Goal: Use online tool/utility: Utilize a website feature to perform a specific function

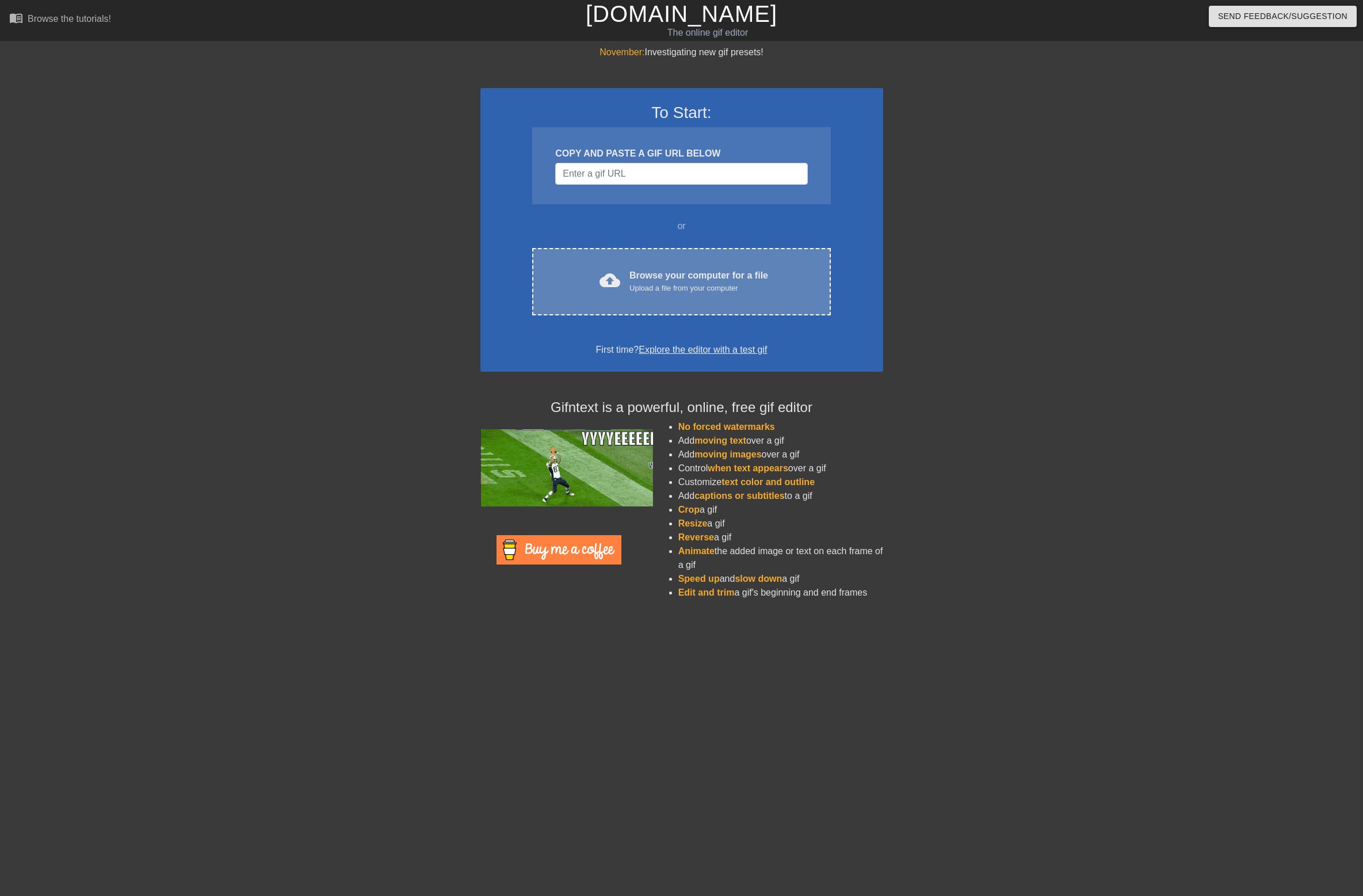
click at [652, 276] on div "Browse your computer for a file Upload a file from your computer" at bounding box center [699, 281] width 139 height 25
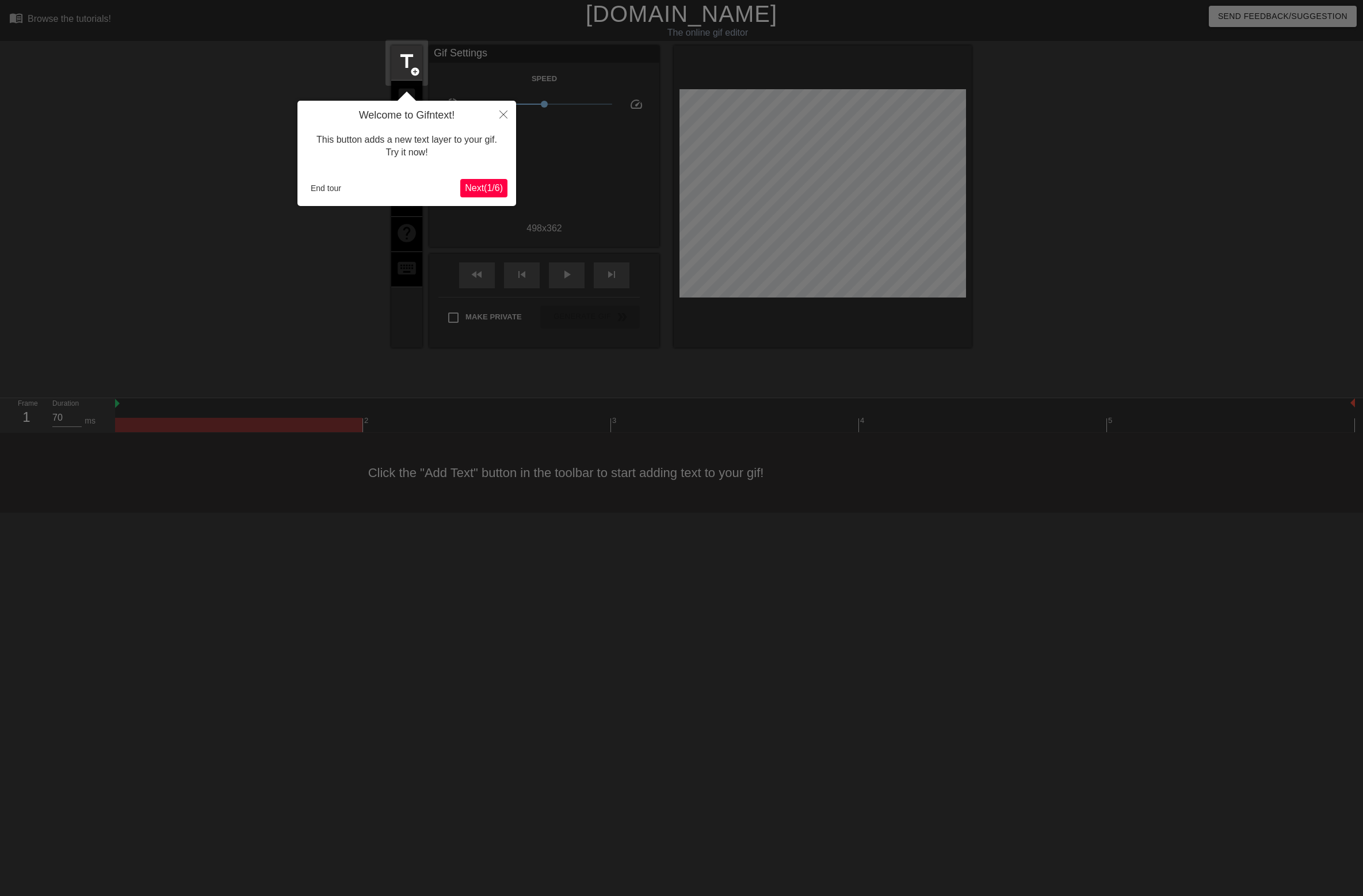
click at [505, 115] on icon "Close" at bounding box center [503, 115] width 8 height 8
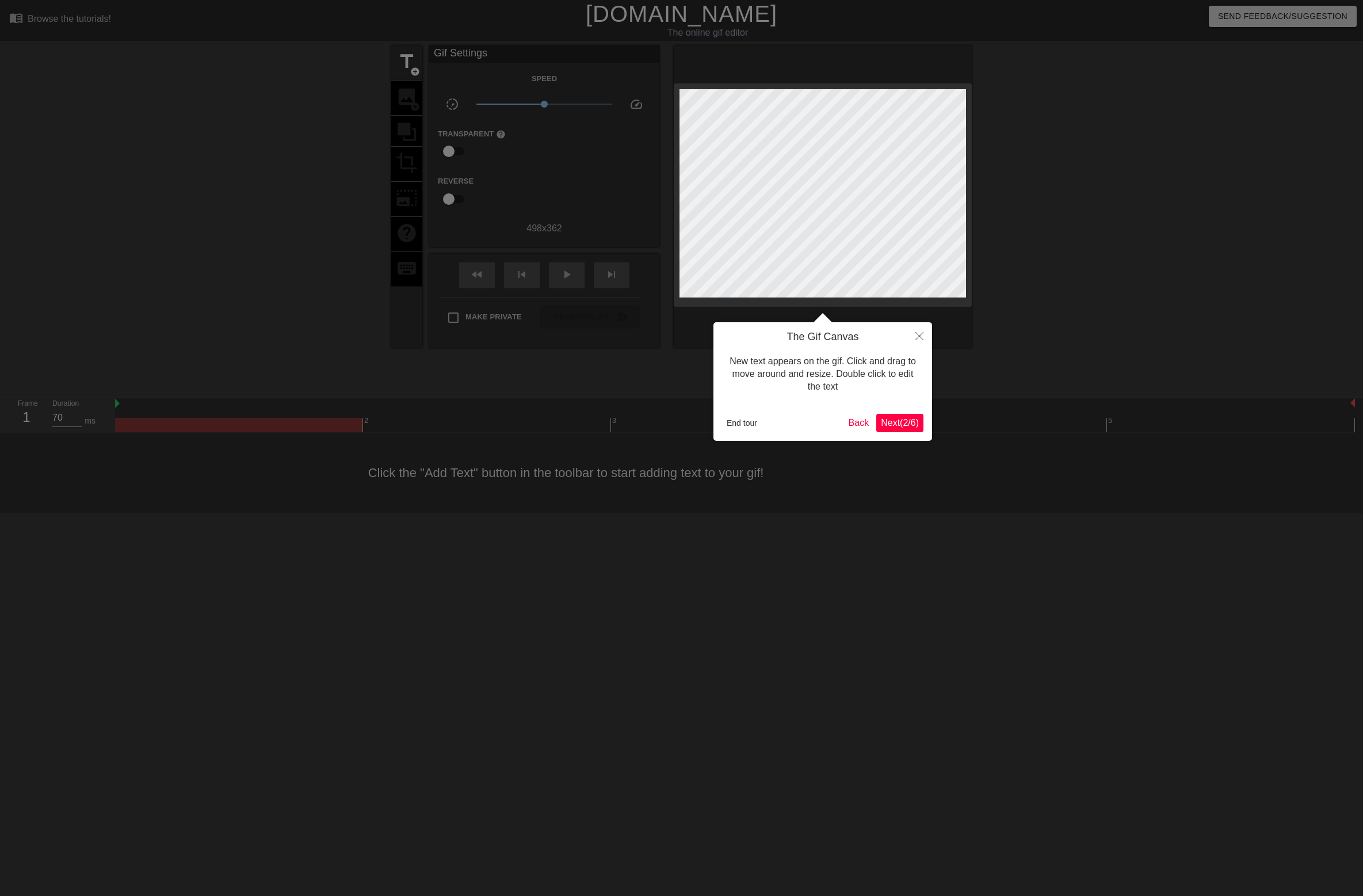
click at [740, 420] on button "End tour" at bounding box center [741, 423] width 40 height 17
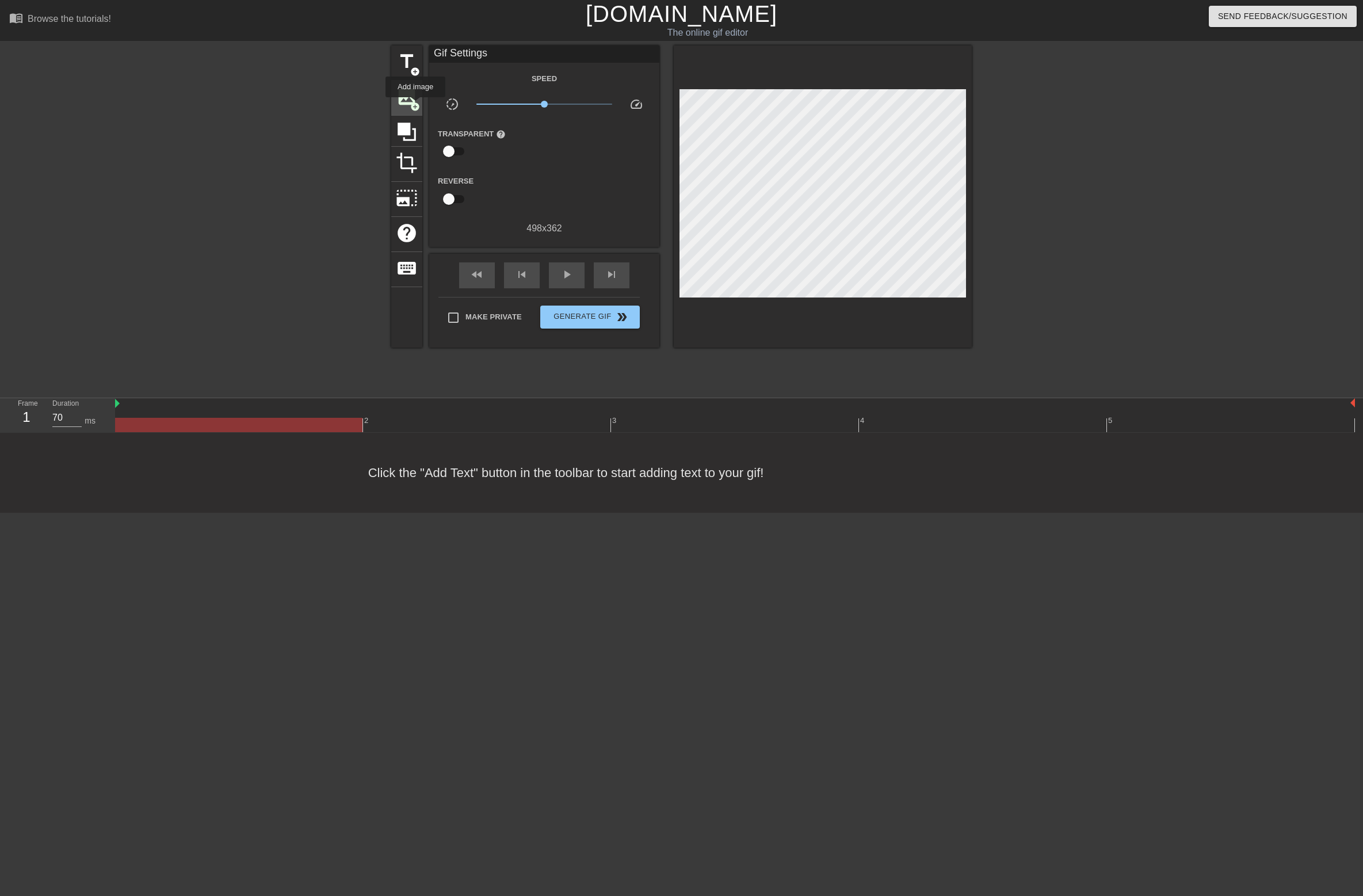
click at [416, 106] on span "add_circle" at bounding box center [415, 106] width 10 height 10
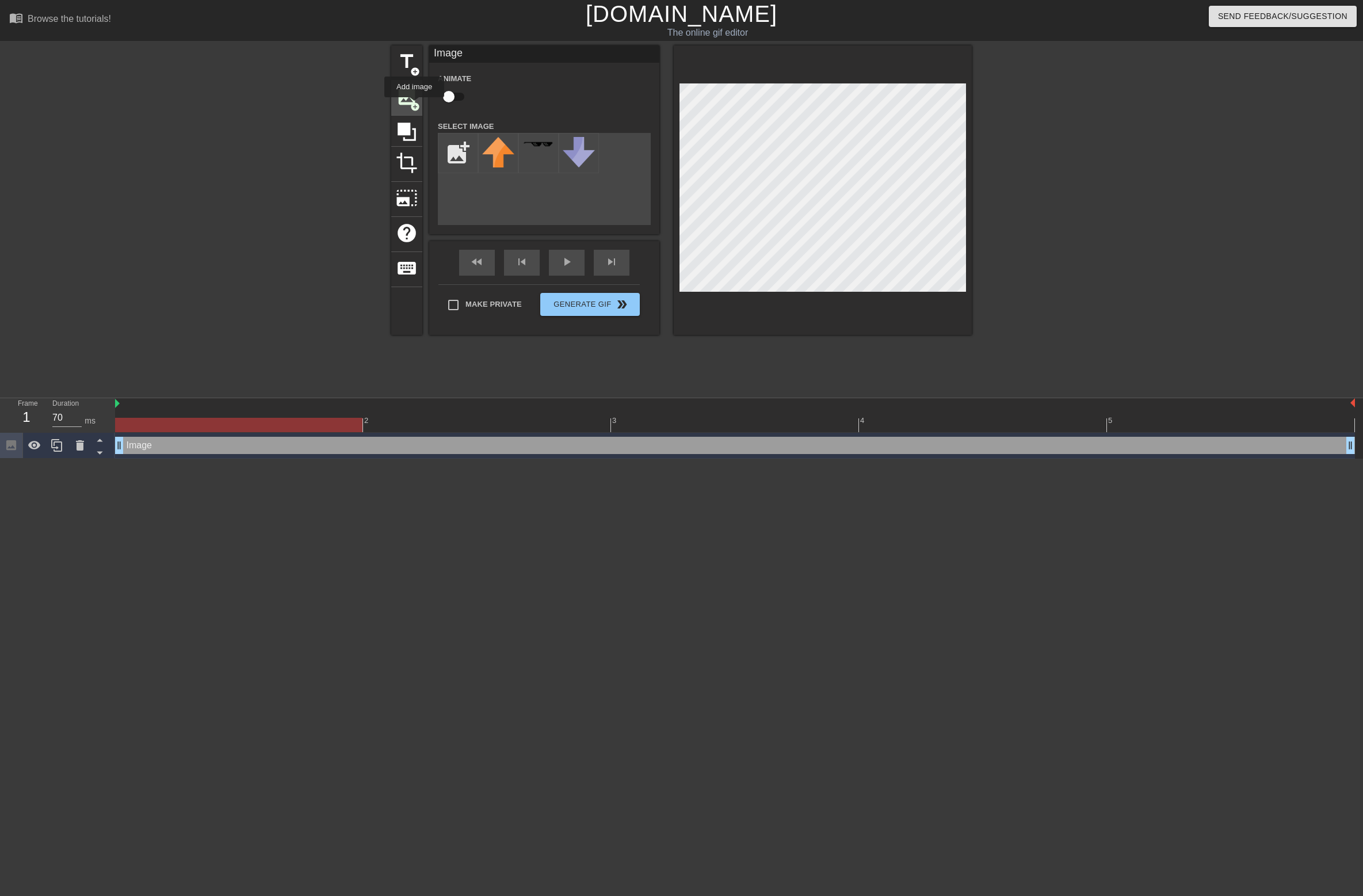
click at [415, 106] on span "add_circle" at bounding box center [415, 106] width 10 height 10
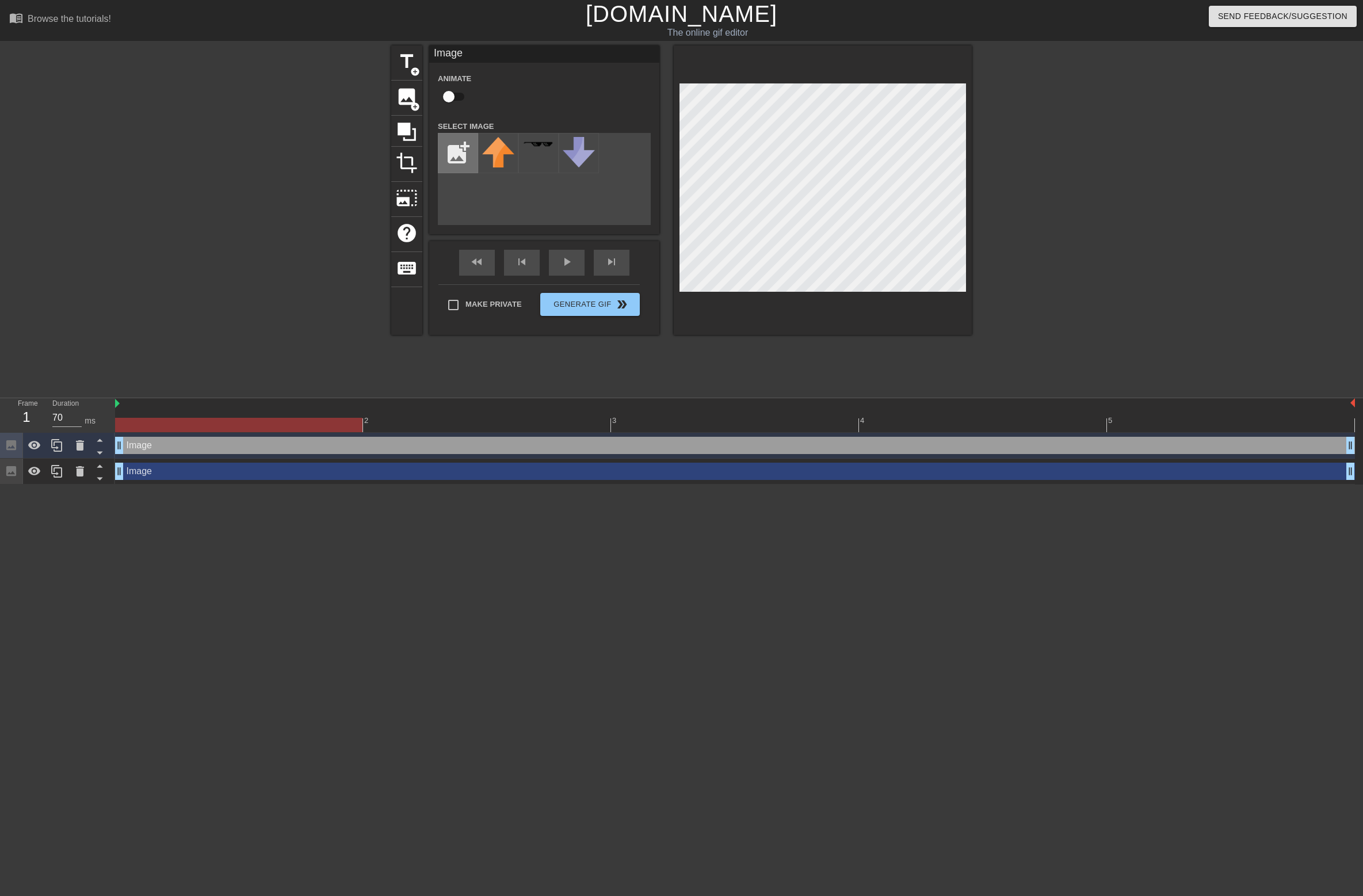
click at [460, 144] on input "file" at bounding box center [458, 153] width 40 height 40
type input "C:\fakepath\IMG_1731.psd"
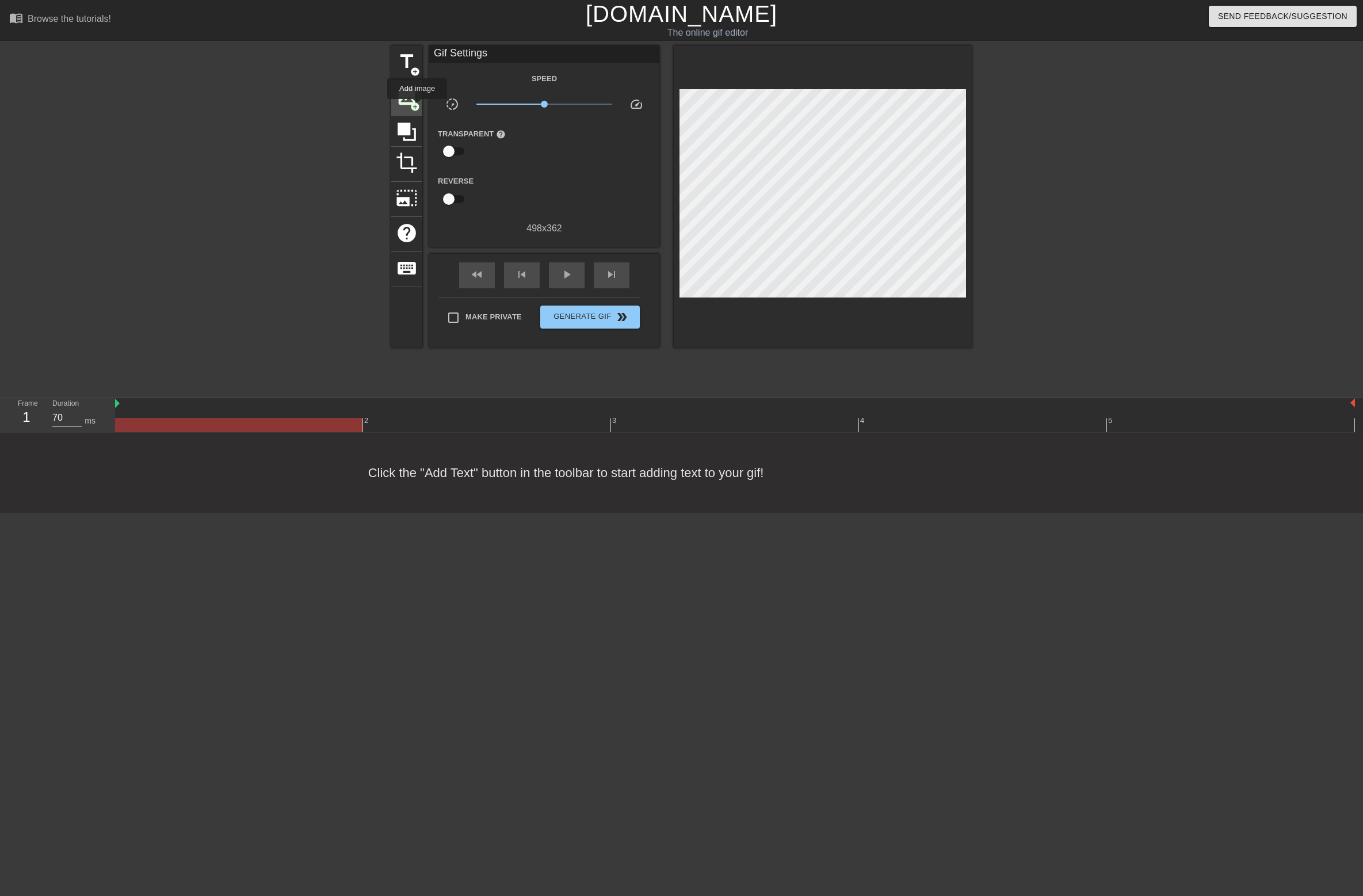
click at [418, 107] on span "add_circle" at bounding box center [415, 106] width 10 height 10
click at [415, 106] on span "add_circle" at bounding box center [415, 106] width 10 height 10
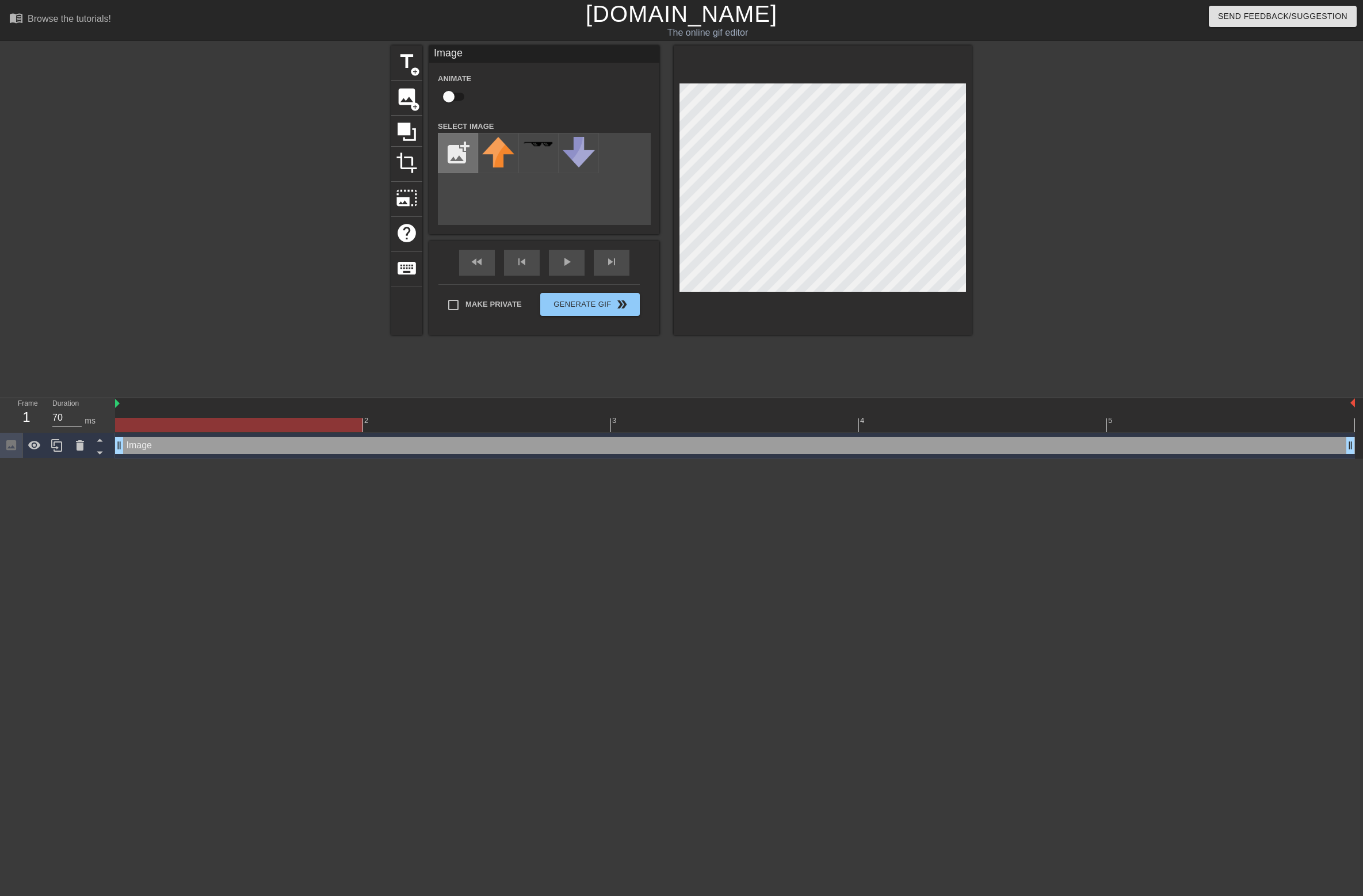
click at [465, 146] on input "file" at bounding box center [458, 153] width 40 height 40
type input "C:\fakepath\IMG_1731 copy.jpg"
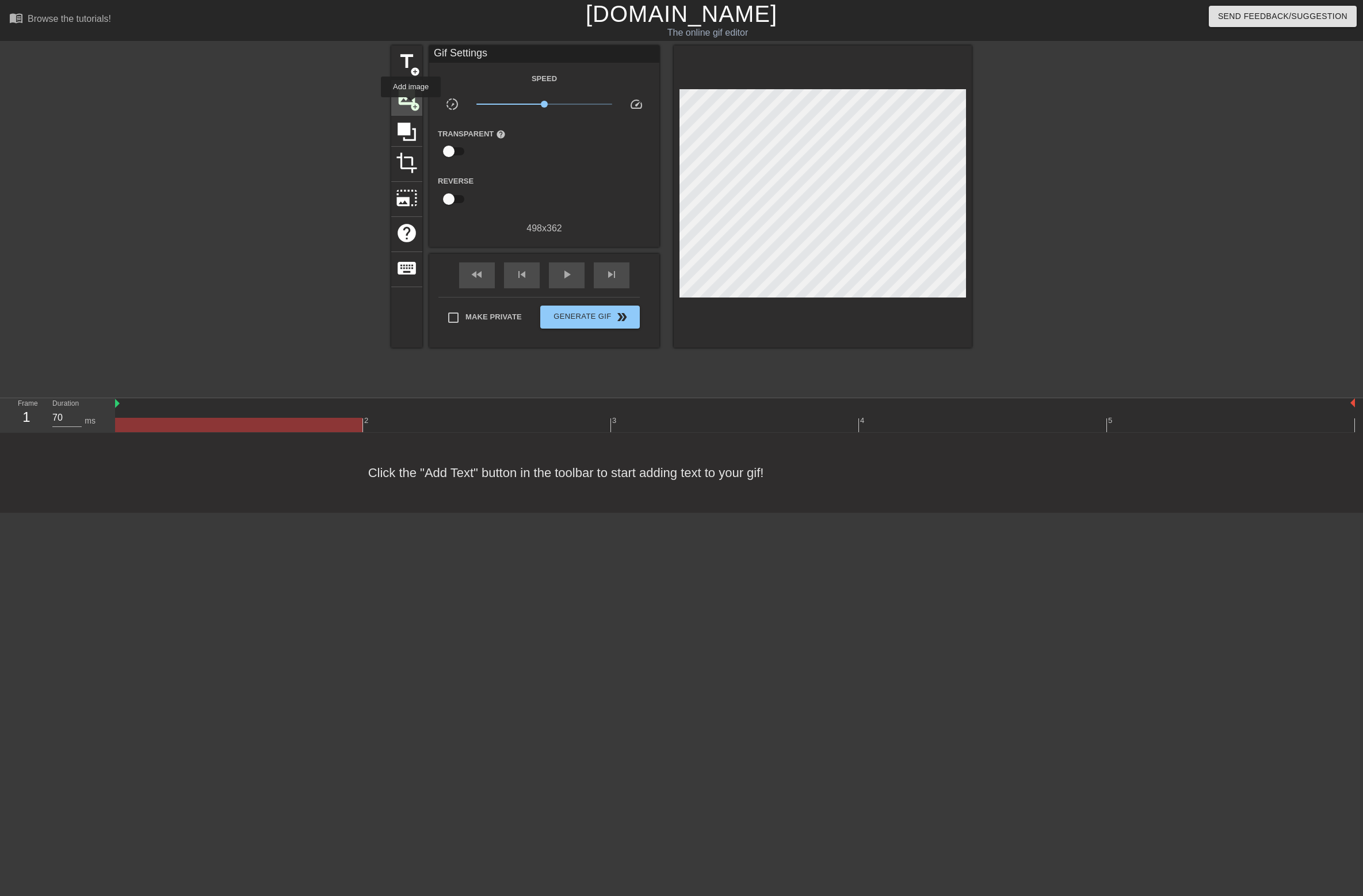
click at [411, 106] on span "add_circle" at bounding box center [415, 106] width 10 height 10
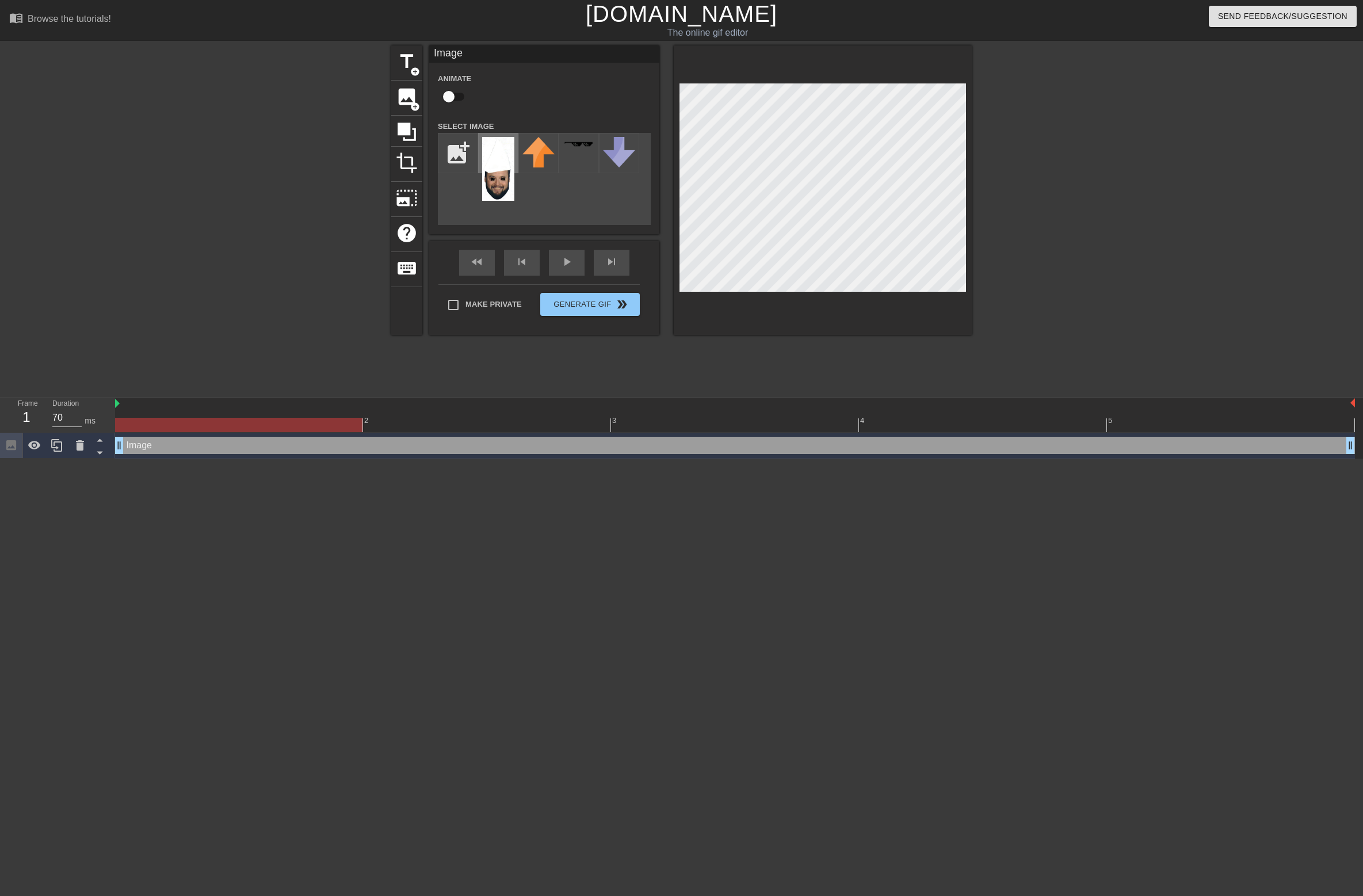
click at [497, 165] on img at bounding box center [498, 169] width 32 height 64
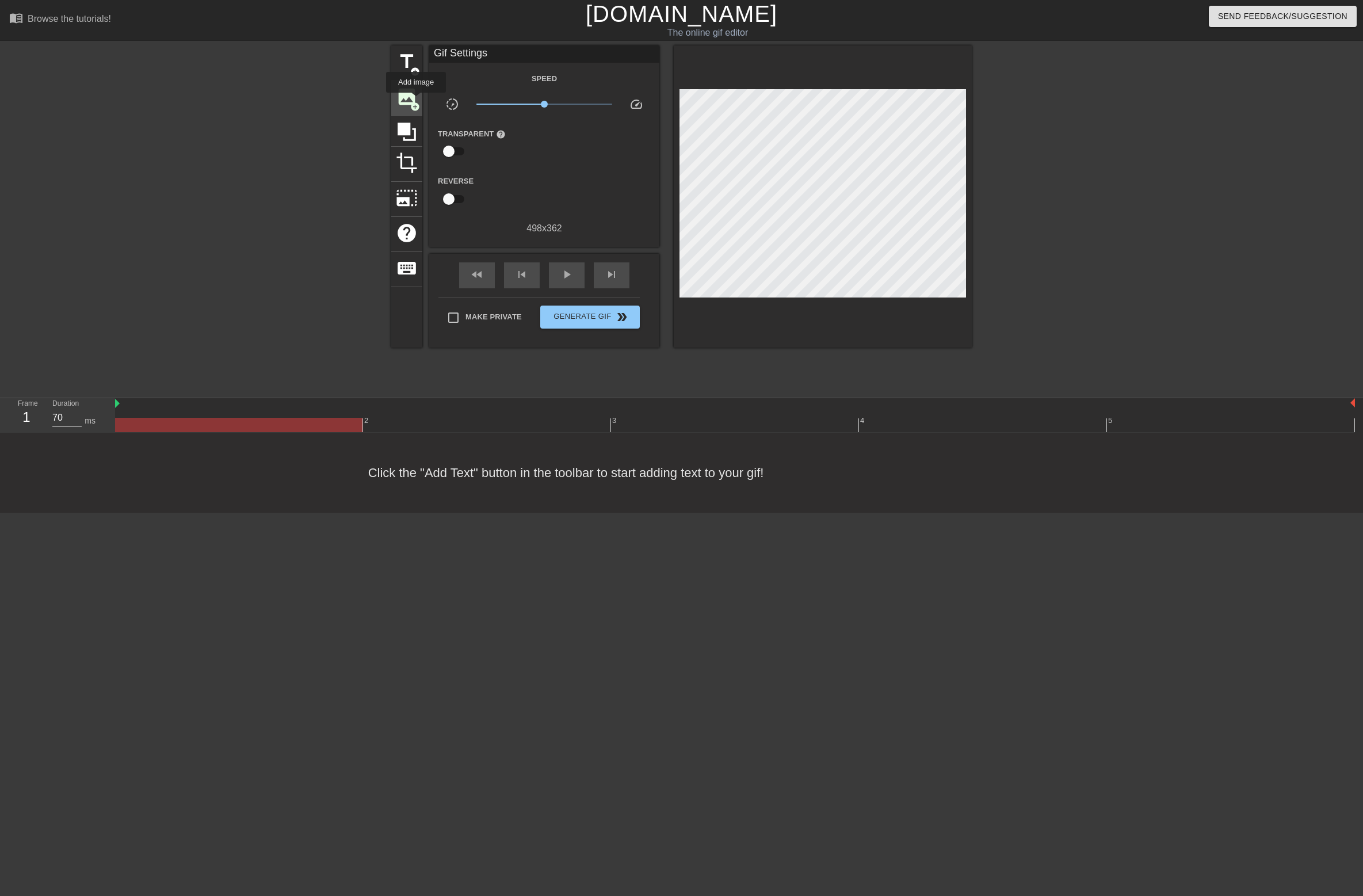
click at [417, 102] on span "add_circle" at bounding box center [415, 106] width 10 height 10
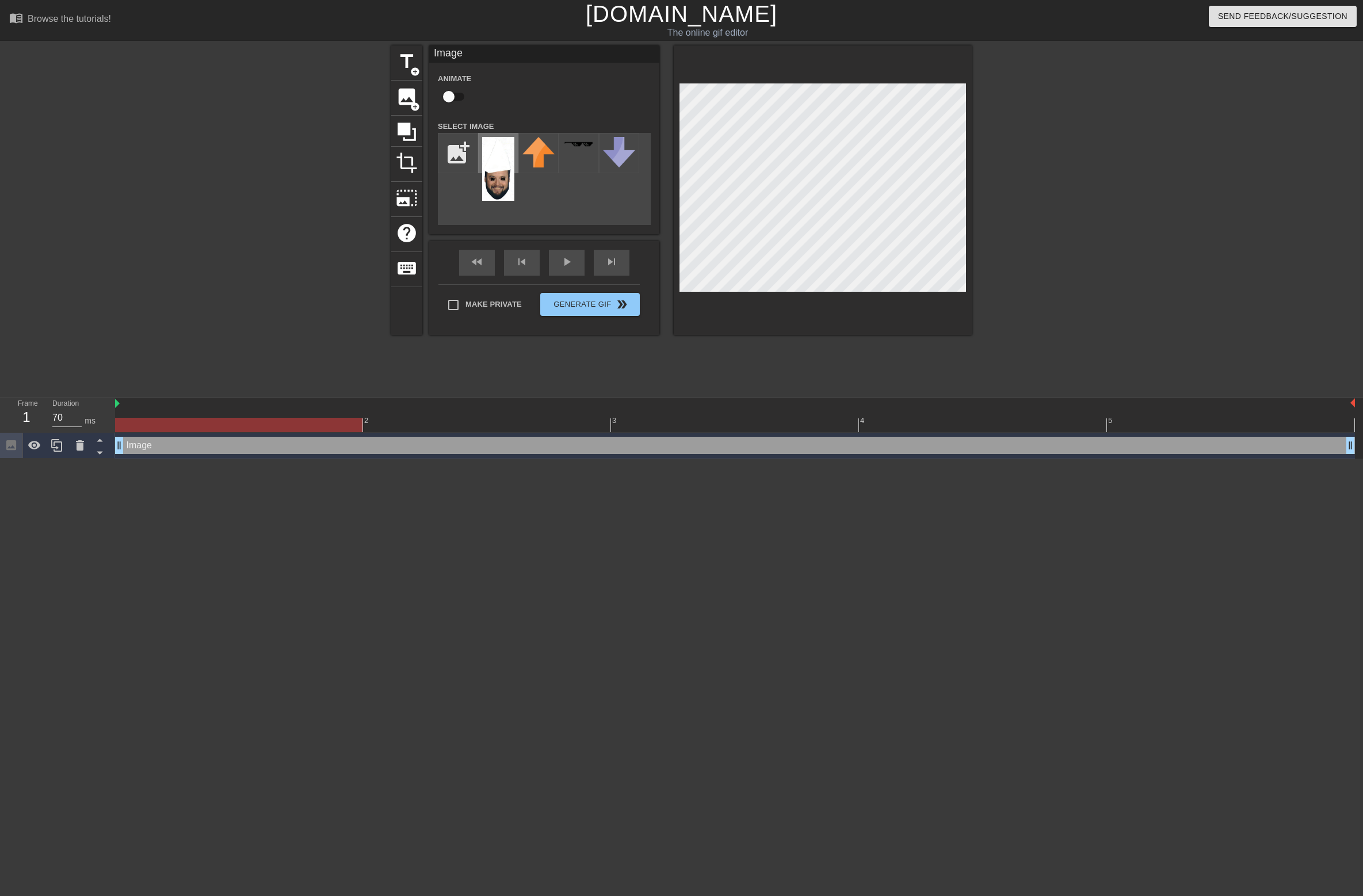
click at [499, 161] on img at bounding box center [498, 169] width 32 height 64
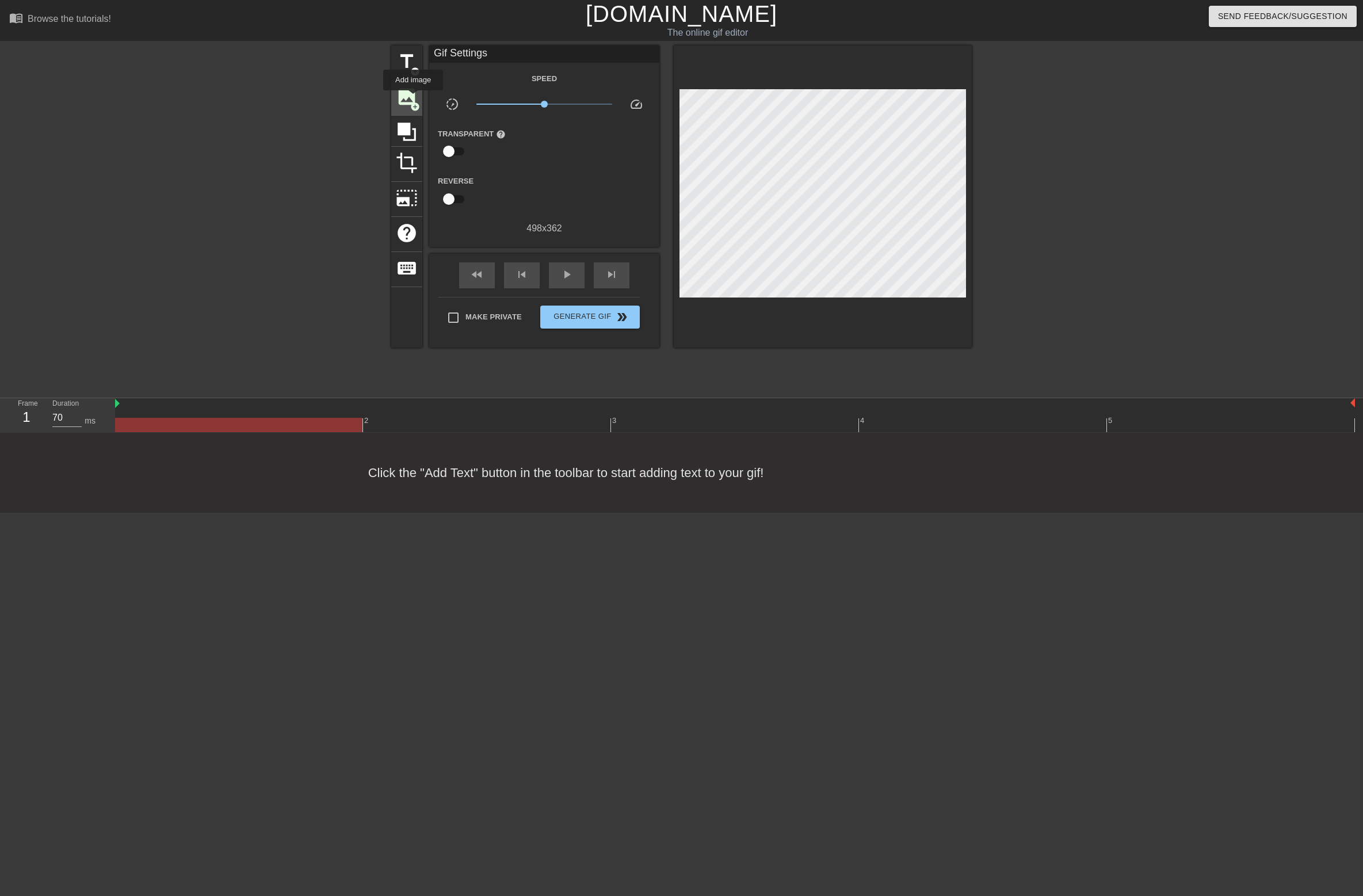
click at [414, 98] on span "image" at bounding box center [406, 96] width 22 height 22
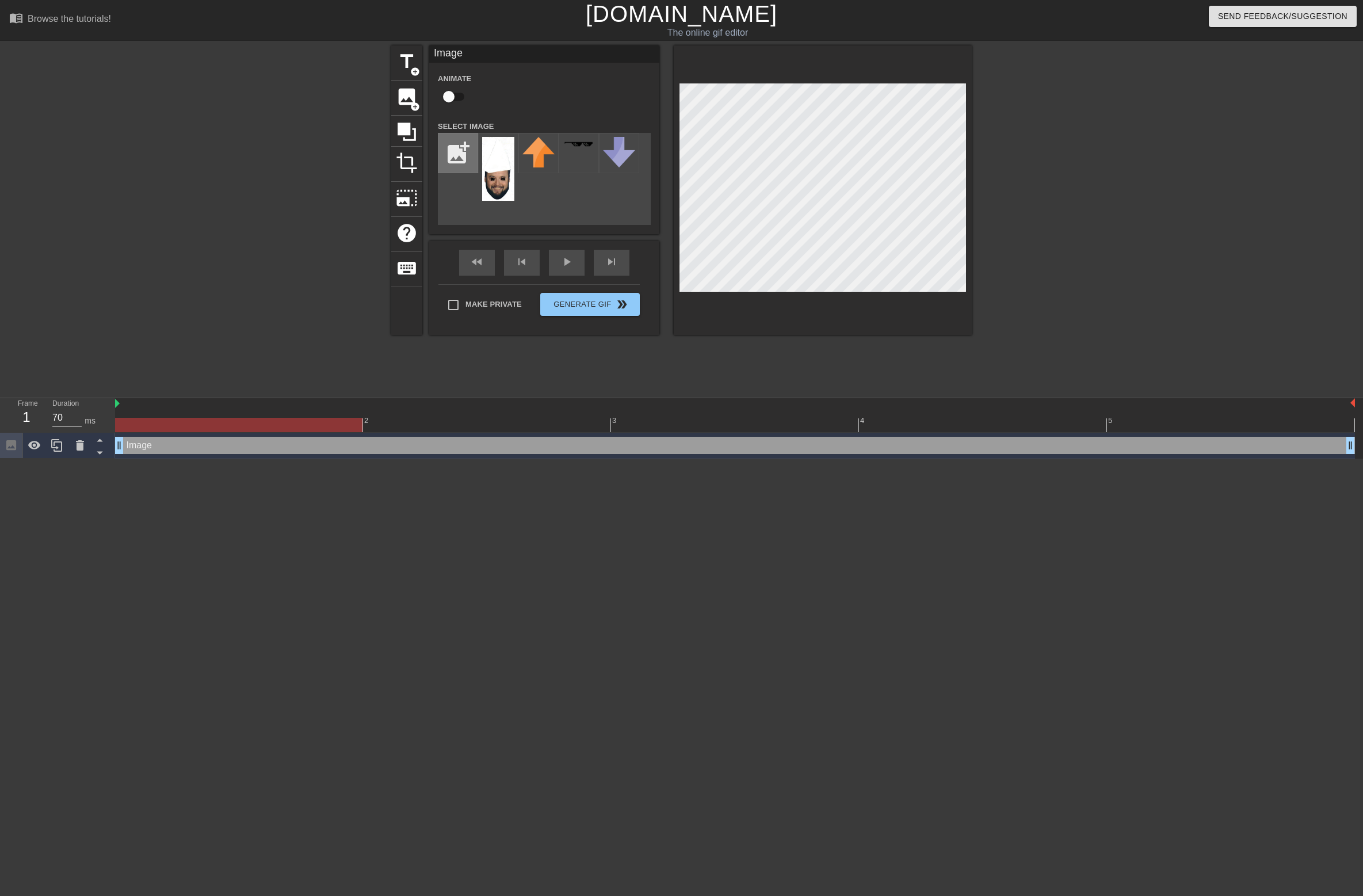
click at [467, 156] on input "file" at bounding box center [458, 153] width 40 height 40
type input "C:\fakepath\IMG_1731.png"
click at [501, 168] on img at bounding box center [498, 169] width 32 height 64
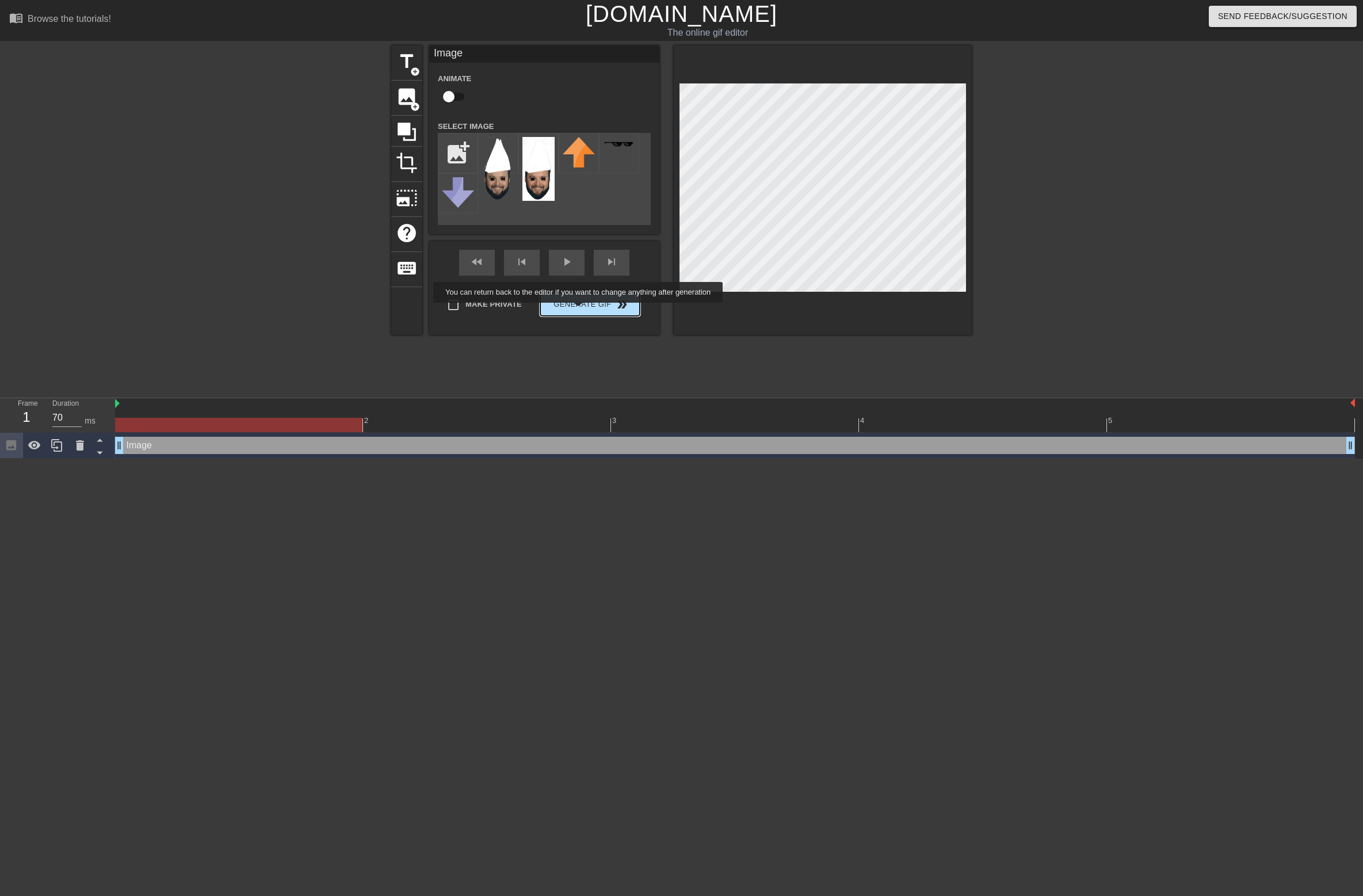
click at [586, 310] on button "Generate Gif double_arrow" at bounding box center [590, 304] width 99 height 23
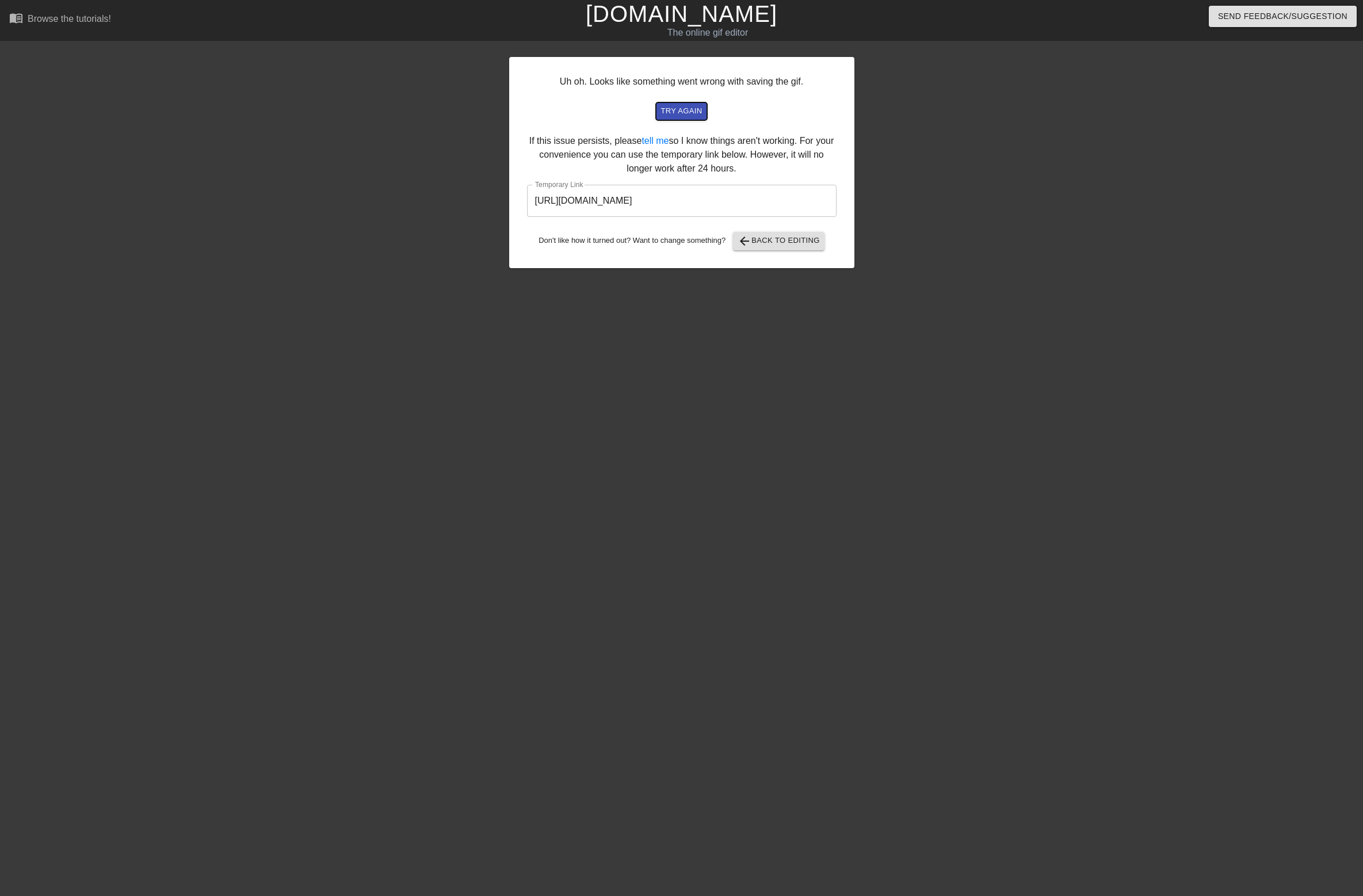
click at [675, 115] on span "try again" at bounding box center [681, 111] width 41 height 13
click at [673, 114] on span "try again" at bounding box center [681, 111] width 41 height 13
click at [534, 200] on input "[URL][DOMAIN_NAME]" at bounding box center [682, 201] width 310 height 32
drag, startPoint x: 533, startPoint y: 199, endPoint x: 706, endPoint y: 202, distance: 173.0
click at [778, 203] on input "[URL][DOMAIN_NAME]" at bounding box center [682, 201] width 310 height 32
